Goal: Task Accomplishment & Management: Complete application form

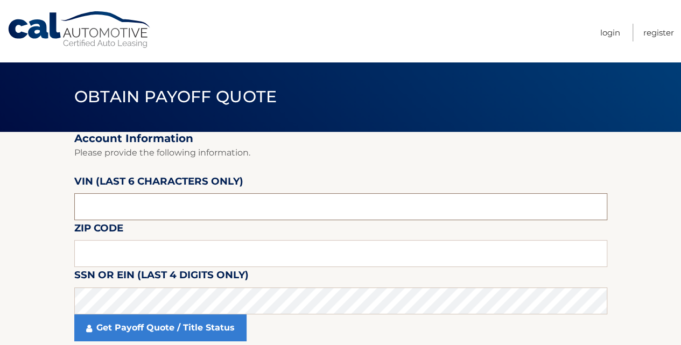
click at [213, 211] on input "text" at bounding box center [340, 206] width 533 height 27
click at [149, 204] on input "text" at bounding box center [340, 206] width 533 height 27
type input "473268"
click at [149, 250] on input "text" at bounding box center [340, 253] width 533 height 27
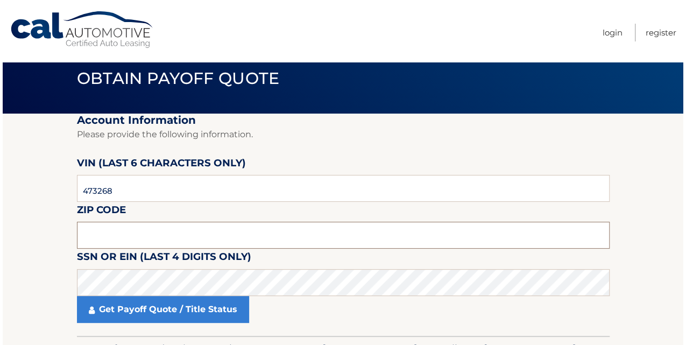
scroll to position [36, 0]
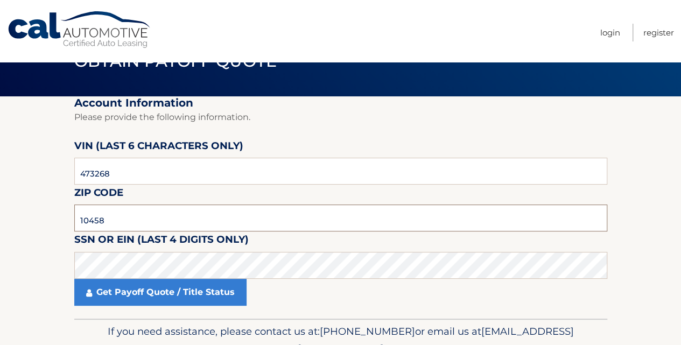
type input "10458"
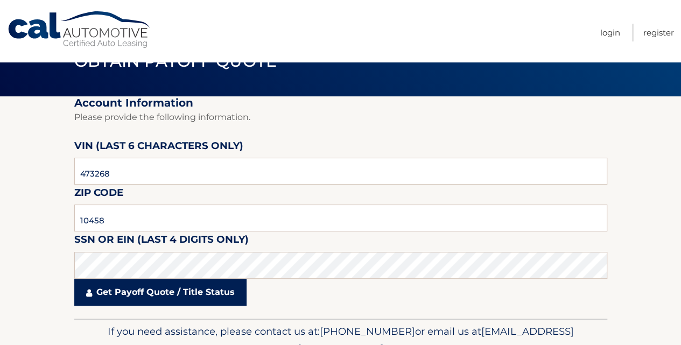
click at [153, 292] on link "Get Payoff Quote / Title Status" at bounding box center [160, 292] width 172 height 27
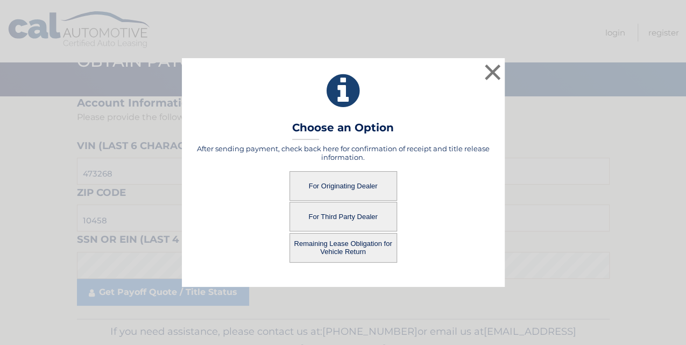
click at [323, 188] on button "For Originating Dealer" at bounding box center [344, 186] width 108 height 30
click at [336, 187] on button "For Originating Dealer" at bounding box center [344, 186] width 108 height 30
